Goal: Book appointment/travel/reservation

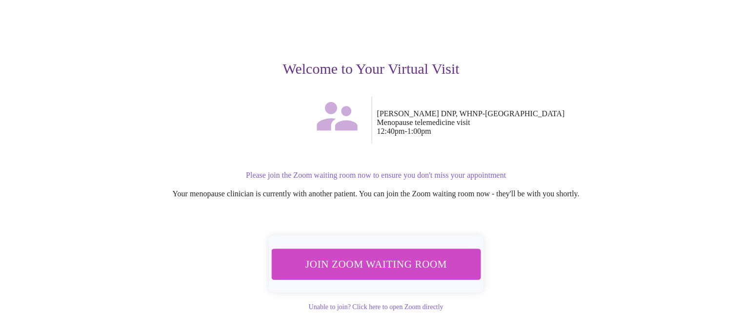
scroll to position [94, 0]
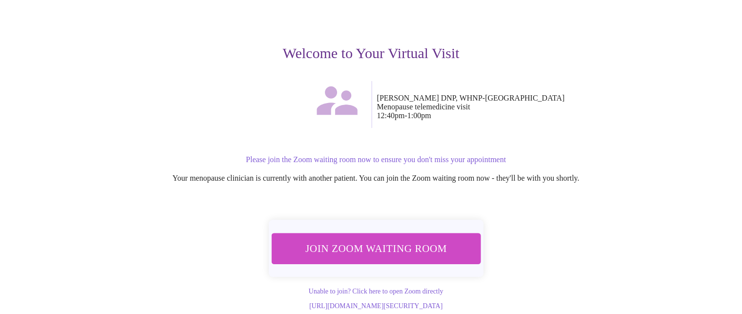
click at [416, 239] on span "Join Zoom Waiting Room" at bounding box center [375, 248] width 183 height 18
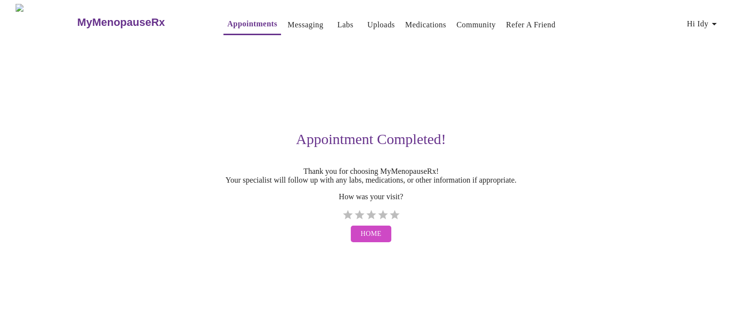
scroll to position [0, 0]
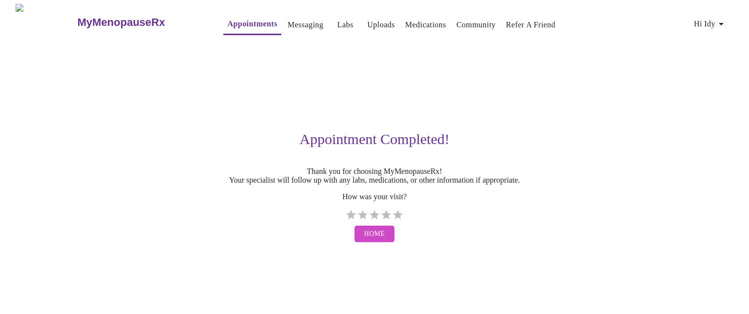
click at [376, 240] on span "Home" at bounding box center [374, 234] width 21 height 12
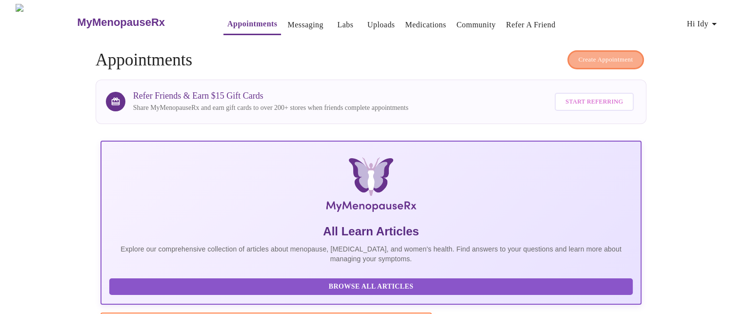
click at [604, 54] on span "Create Appointment" at bounding box center [605, 59] width 55 height 11
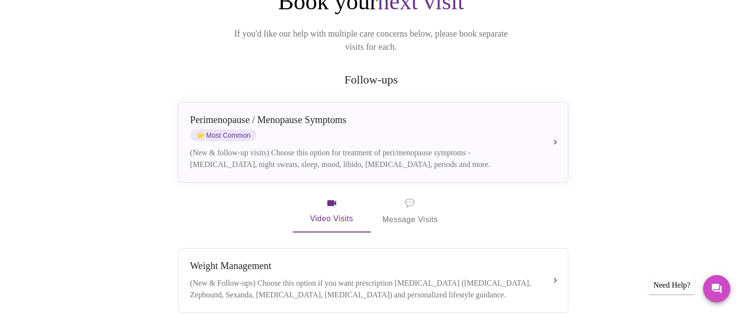
scroll to position [130, 0]
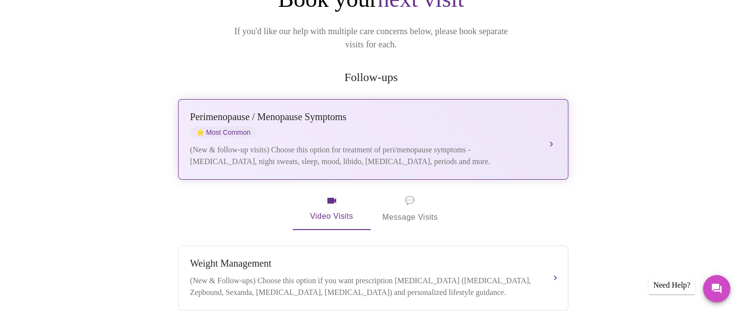
click at [238, 111] on div "Perimenopause / Menopause Symptoms" at bounding box center [363, 116] width 346 height 11
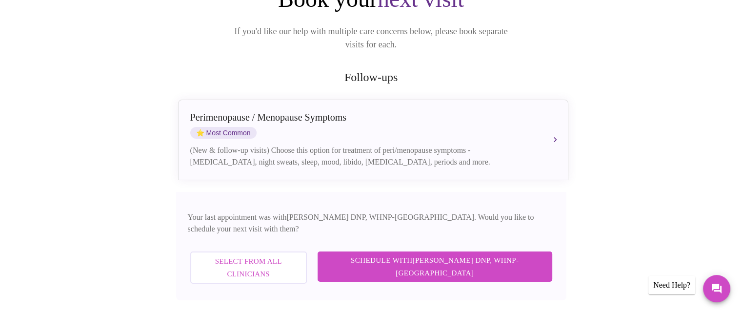
click at [446, 254] on span "Schedule with [PERSON_NAME] DNP, WHNP-BC" at bounding box center [434, 267] width 215 height 26
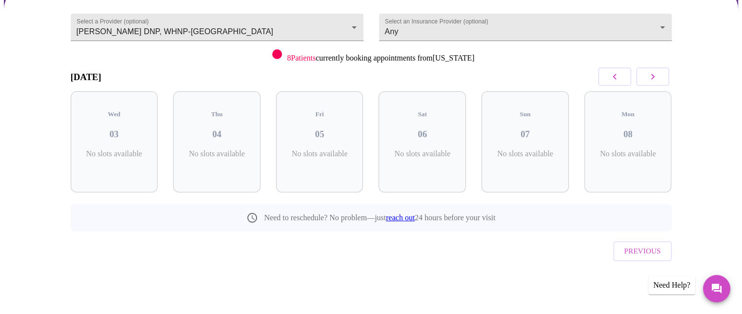
scroll to position [69, 0]
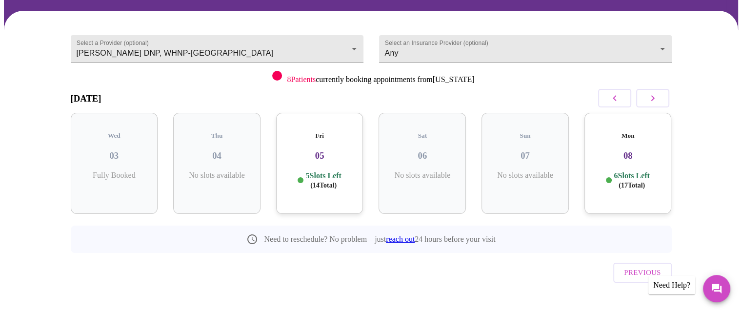
click at [644, 95] on button "button" at bounding box center [652, 98] width 33 height 19
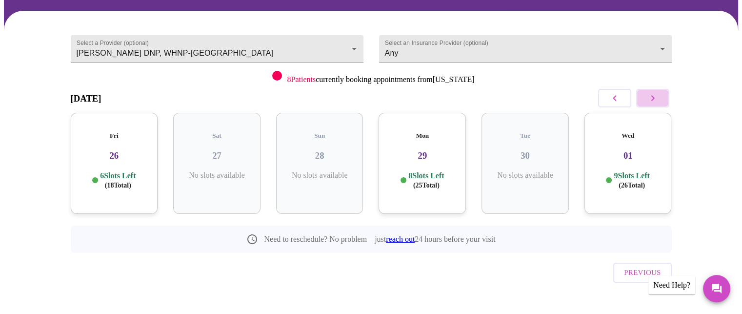
click at [644, 95] on button "button" at bounding box center [652, 98] width 33 height 19
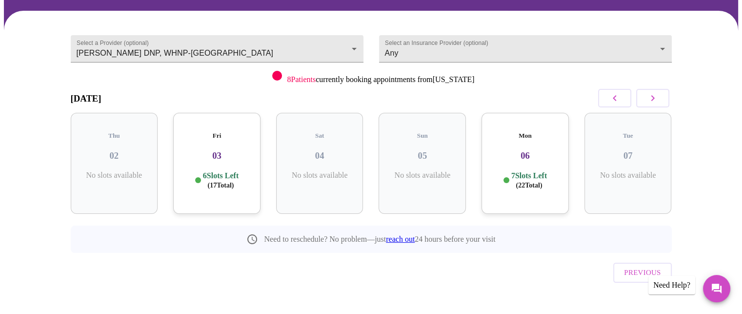
click at [644, 95] on button "button" at bounding box center [652, 98] width 33 height 19
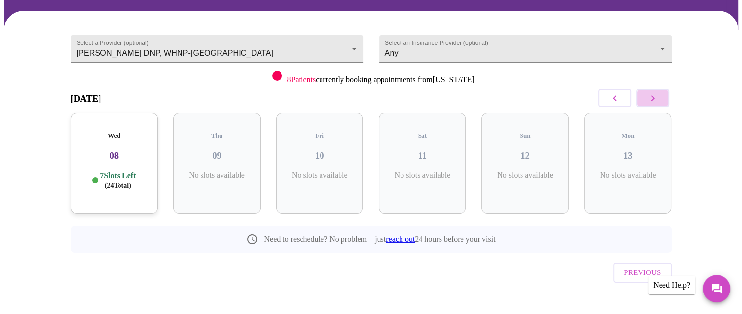
click at [644, 95] on button "button" at bounding box center [652, 98] width 33 height 19
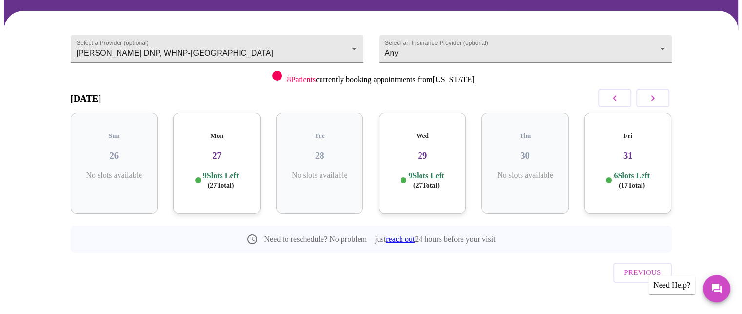
click at [644, 95] on button "button" at bounding box center [652, 98] width 33 height 19
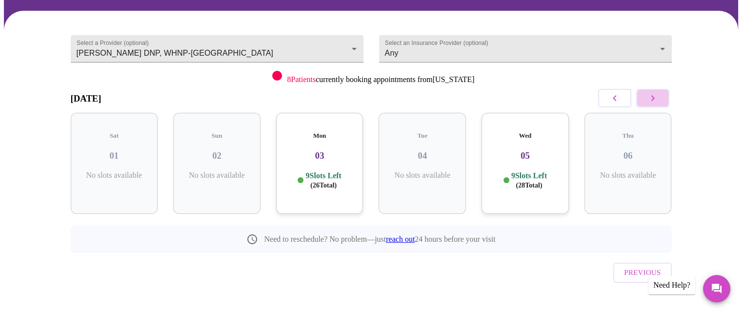
click at [644, 95] on button "button" at bounding box center [652, 98] width 33 height 19
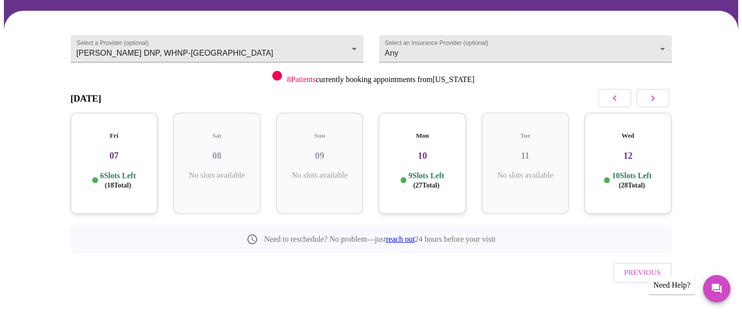
click at [622, 150] on h3 "12" at bounding box center [628, 155] width 72 height 11
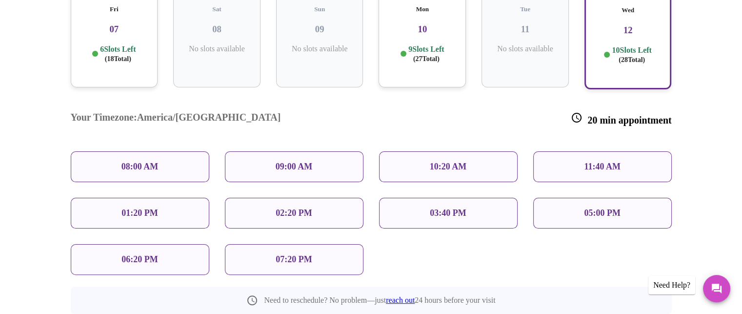
scroll to position [199, 0]
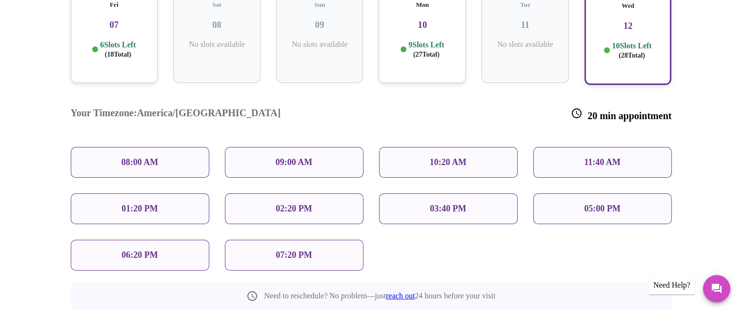
click at [587, 157] on p "11:40 AM" at bounding box center [602, 162] width 37 height 10
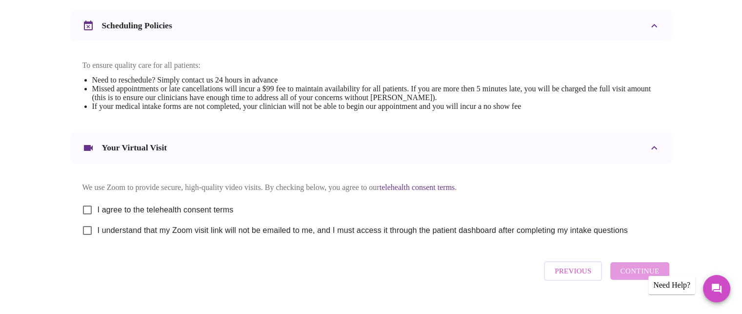
scroll to position [370, 0]
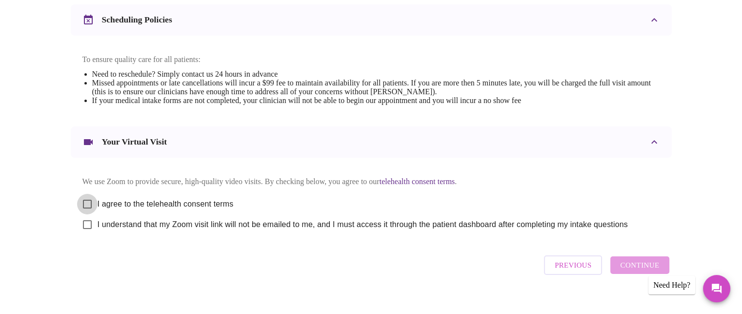
click at [87, 212] on input "I agree to the telehealth consent terms" at bounding box center [87, 204] width 20 height 20
checkbox input "true"
click at [88, 234] on input "I understand that my Zoom visit link will not be emailed to me, and I must acce…" at bounding box center [87, 224] width 20 height 20
checkbox input "true"
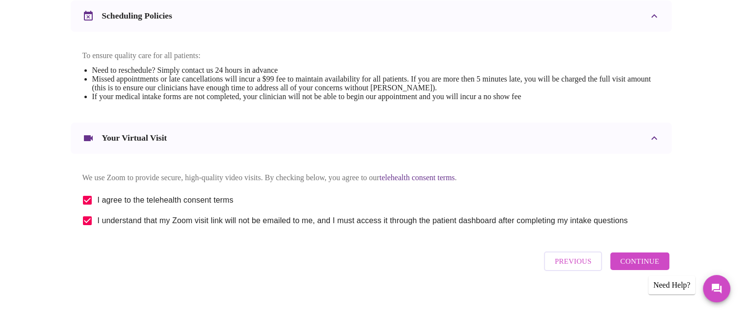
scroll to position [393, 0]
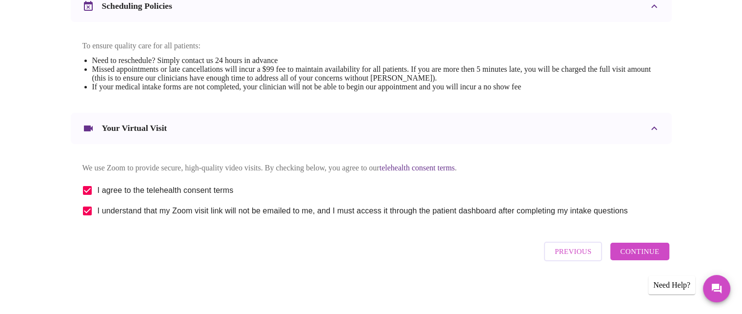
click at [634, 255] on span "Continue" at bounding box center [639, 251] width 39 height 13
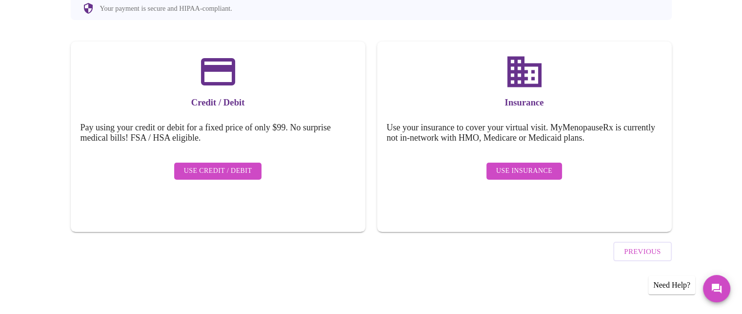
scroll to position [101, 0]
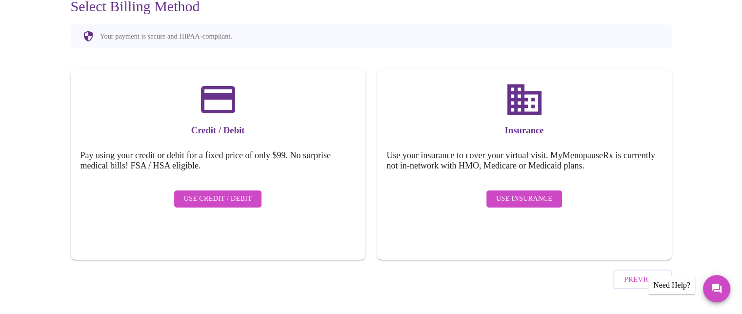
click at [521, 193] on span "Use Insurance" at bounding box center [524, 199] width 56 height 12
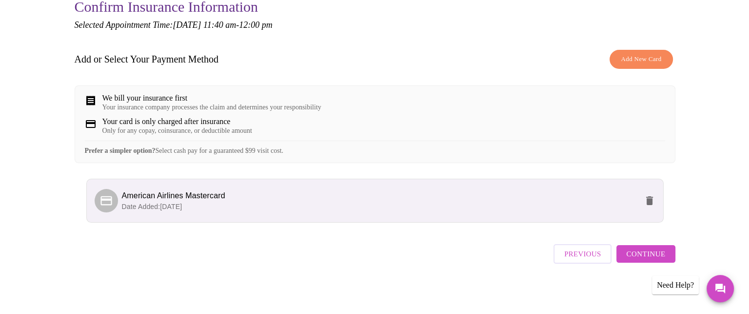
scroll to position [109, 0]
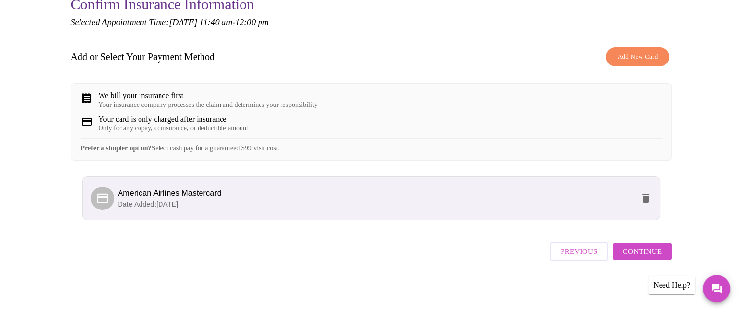
click at [156, 199] on span "American Airlines Mastercard" at bounding box center [376, 193] width 516 height 12
click at [649, 204] on icon "delete" at bounding box center [646, 198] width 12 height 12
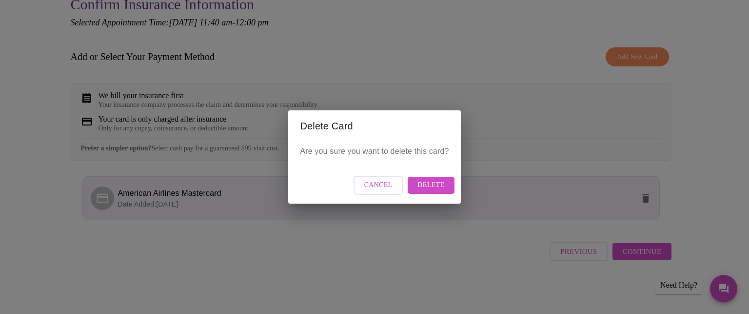
click at [441, 187] on span "Delete" at bounding box center [431, 185] width 27 height 12
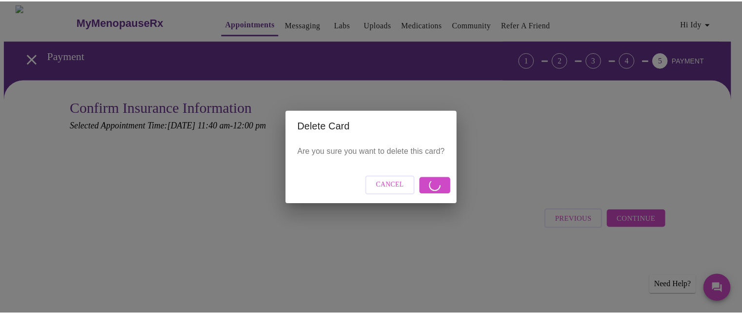
scroll to position [0, 0]
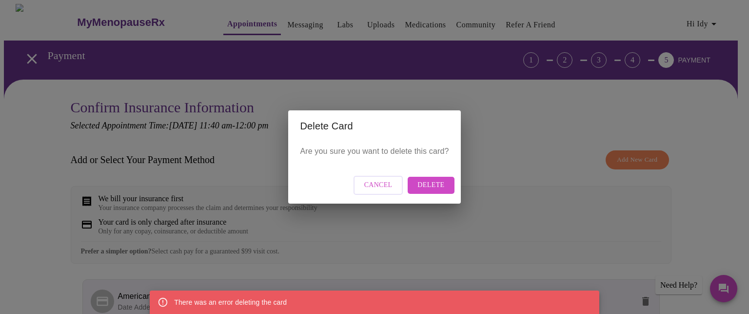
click at [435, 183] on span "Delete" at bounding box center [431, 185] width 27 height 12
click at [383, 183] on span "Cancel" at bounding box center [378, 185] width 28 height 12
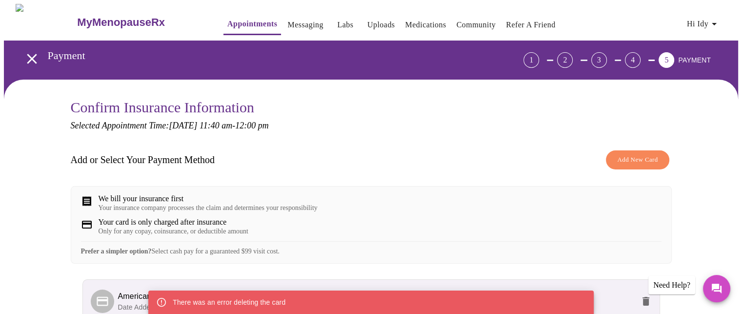
click at [637, 161] on span "Add New Card" at bounding box center [637, 159] width 40 height 11
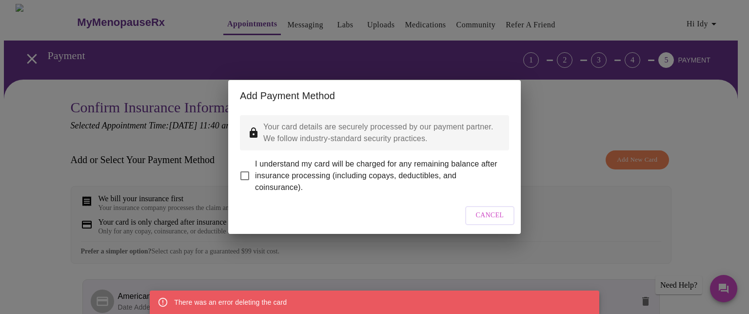
click at [246, 168] on input "I understand my card will be charged for any remaining balance after insurance …" at bounding box center [245, 175] width 20 height 20
checkbox input "true"
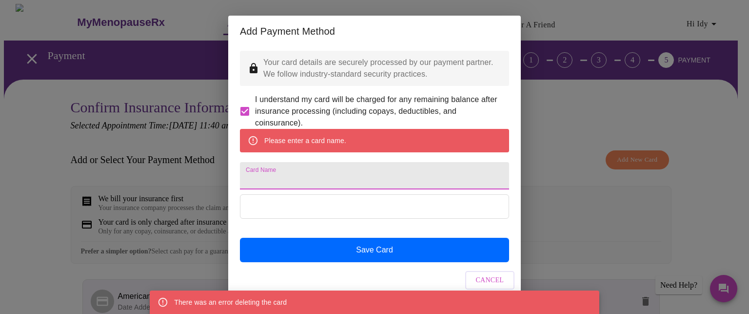
click at [305, 189] on input "Card Name" at bounding box center [374, 175] width 269 height 27
type input "American Airlines Mastercard"
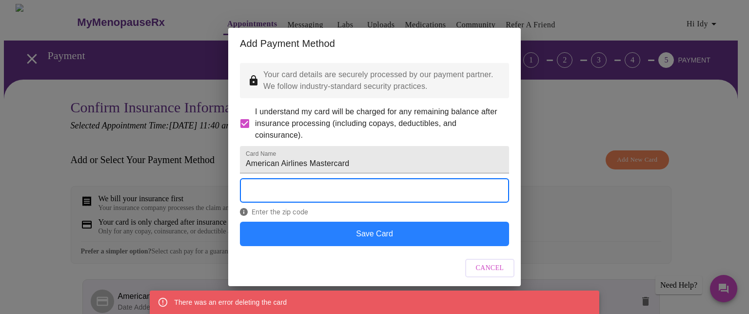
click at [359, 246] on button "Save Card" at bounding box center [374, 233] width 269 height 24
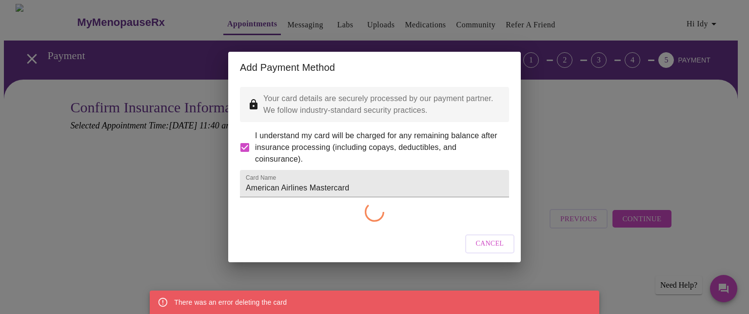
checkbox input "false"
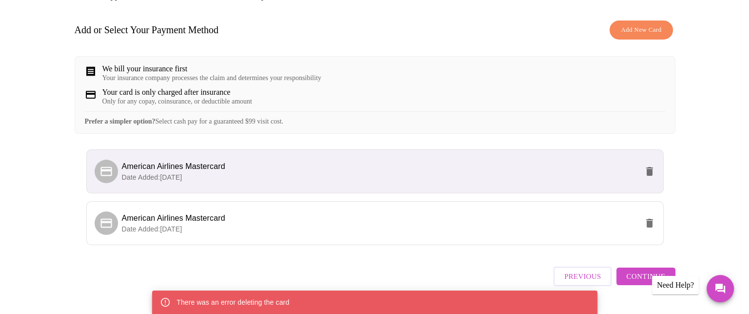
scroll to position [133, 0]
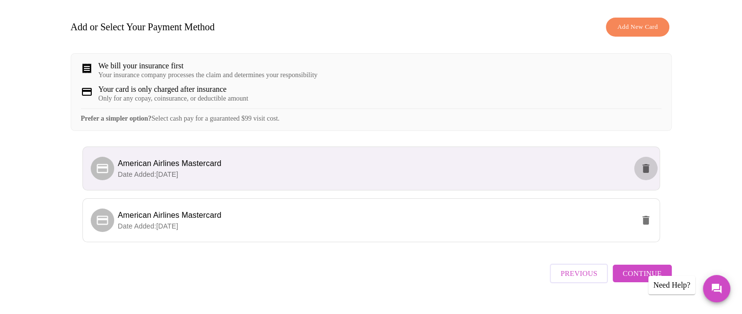
click at [642, 173] on icon "delete" at bounding box center [645, 168] width 7 height 9
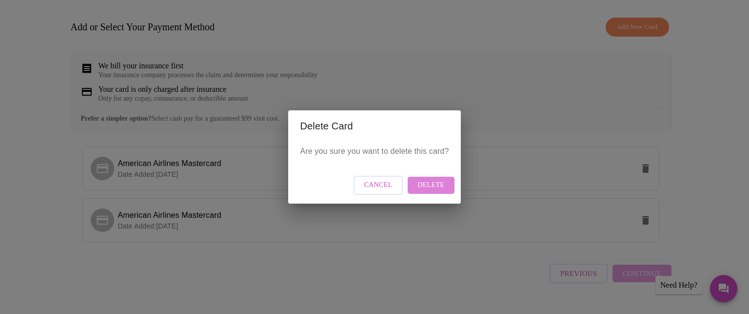
click at [442, 183] on span "Delete" at bounding box center [431, 185] width 27 height 12
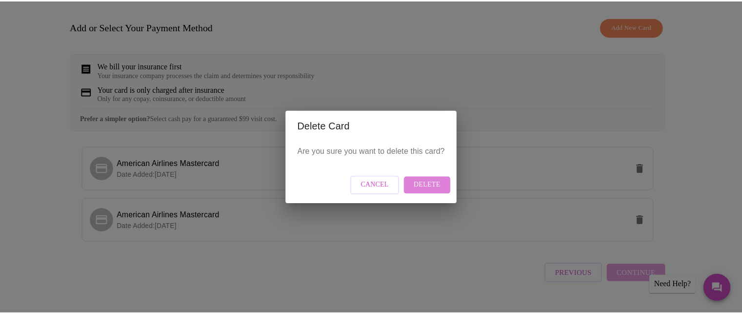
scroll to position [0, 0]
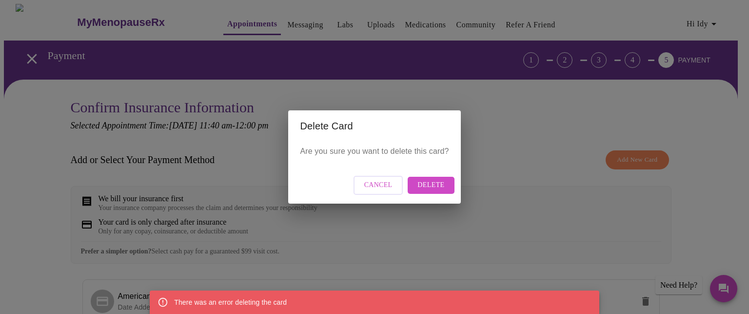
click at [432, 182] on span "Delete" at bounding box center [431, 185] width 27 height 12
click at [396, 184] on button "Cancel" at bounding box center [379, 185] width 50 height 19
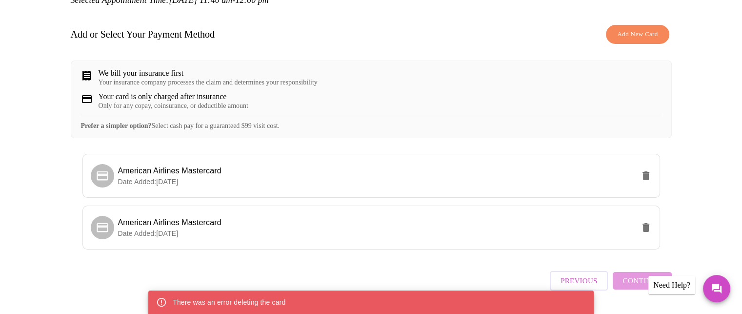
scroll to position [132, 0]
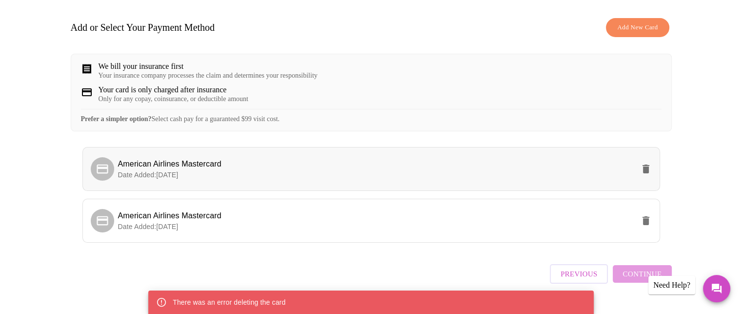
click at [155, 168] on span "American Airlines Mastercard" at bounding box center [169, 163] width 103 height 8
click at [137, 168] on span "American Airlines Mastercard" at bounding box center [169, 163] width 103 height 8
click at [225, 170] on span "American Airlines Mastercard" at bounding box center [376, 164] width 516 height 12
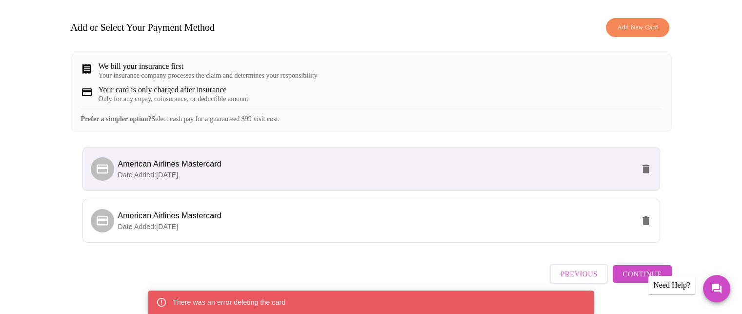
click at [244, 62] on div "We bill your insurance first" at bounding box center [208, 66] width 219 height 9
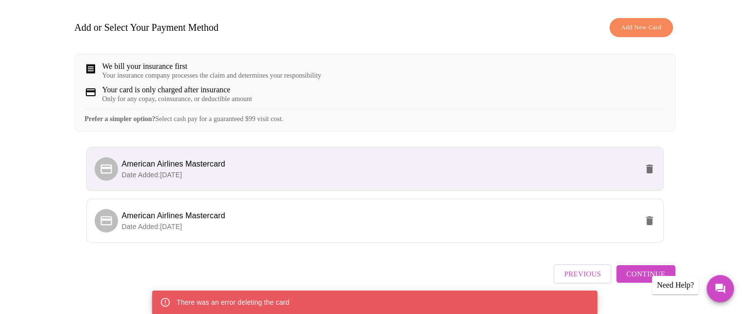
scroll to position [161, 0]
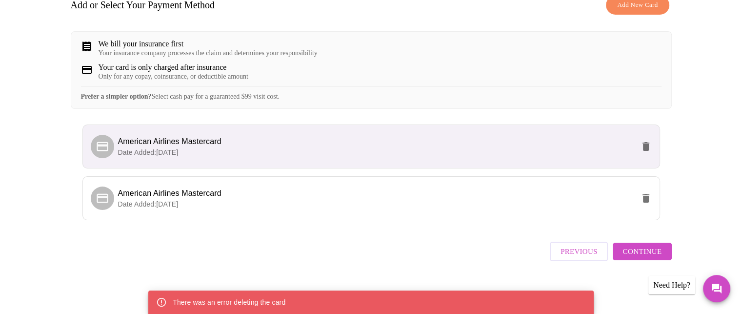
click at [645, 151] on icon "delete" at bounding box center [645, 146] width 7 height 9
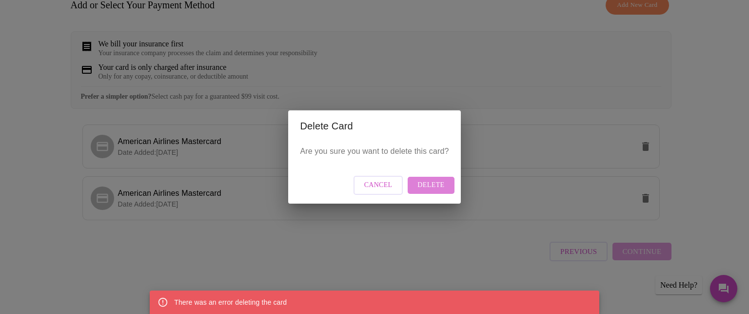
click at [432, 188] on span "Delete" at bounding box center [431, 185] width 27 height 12
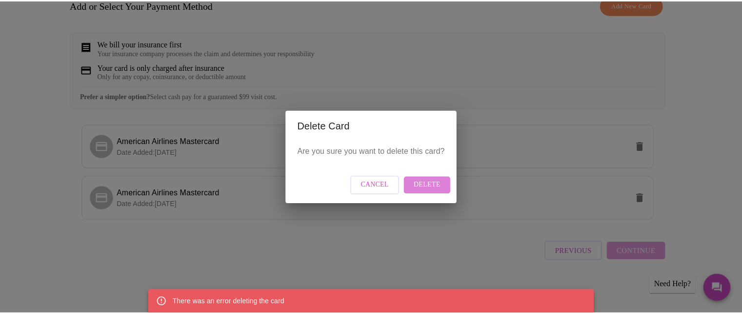
scroll to position [0, 0]
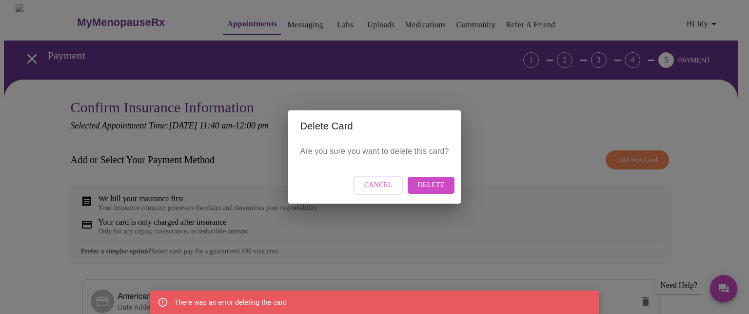
click at [432, 188] on span "Delete" at bounding box center [431, 185] width 27 height 12
click at [390, 186] on span "Cancel" at bounding box center [378, 185] width 28 height 12
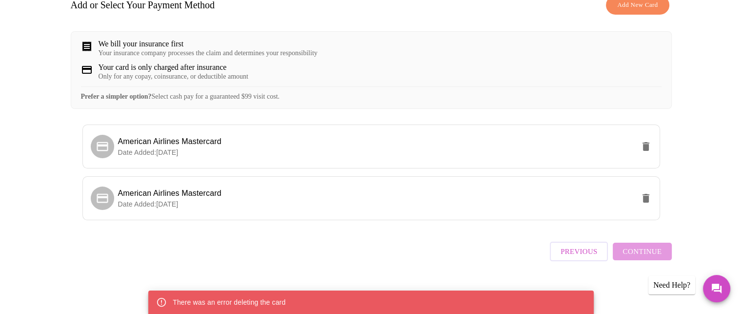
scroll to position [161, 0]
click at [292, 304] on div "There was an error deleting the card" at bounding box center [370, 301] width 445 height 23
click at [580, 258] on span "Previous" at bounding box center [578, 251] width 37 height 13
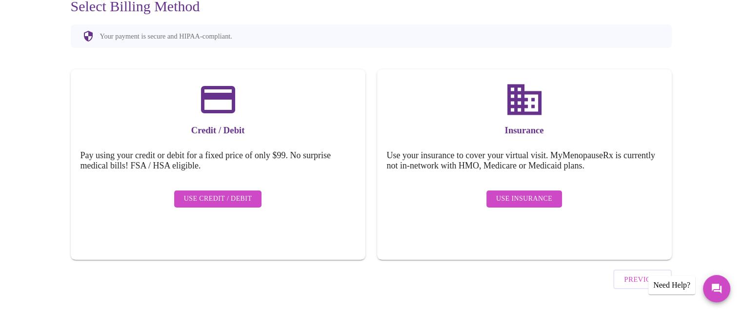
click at [519, 193] on span "Use Insurance" at bounding box center [524, 199] width 56 height 12
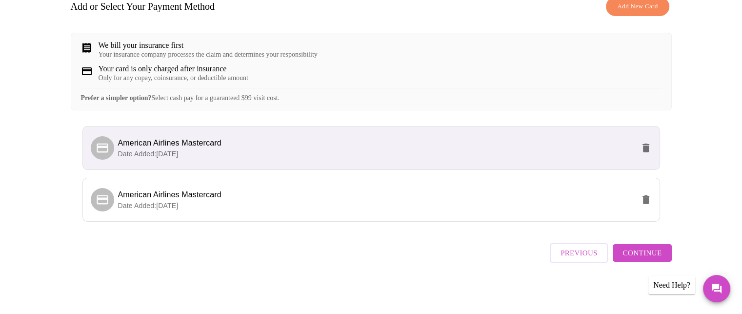
scroll to position [155, 0]
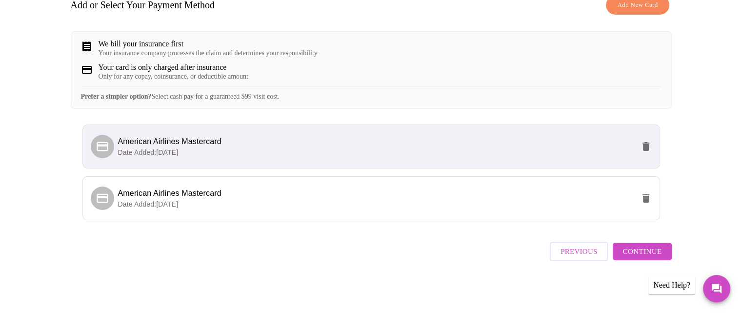
click at [659, 254] on button "Continue" at bounding box center [642, 251] width 59 height 18
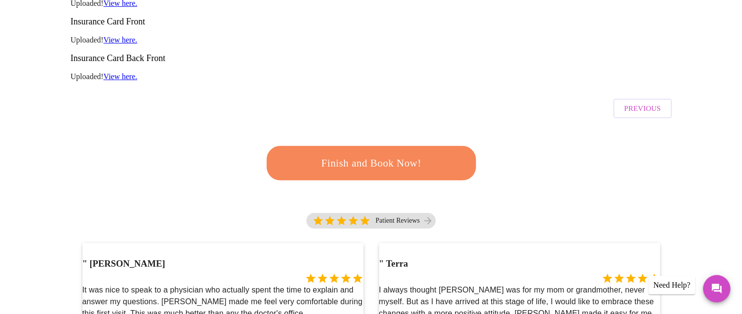
scroll to position [209, 0]
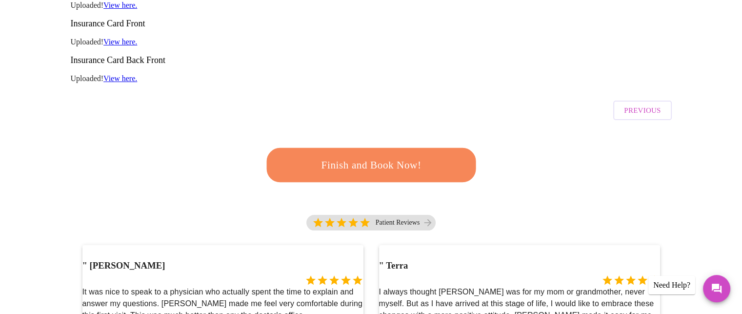
click at [396, 156] on span "Finish and Book Now!" at bounding box center [370, 165] width 180 height 18
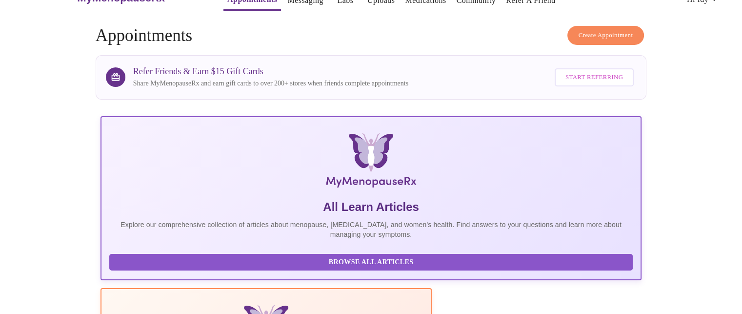
scroll to position [209, 0]
